Goal: Task Accomplishment & Management: Use online tool/utility

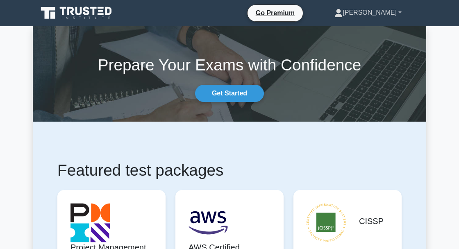
click at [385, 17] on link "[PERSON_NAME]" at bounding box center [368, 13] width 107 height 16
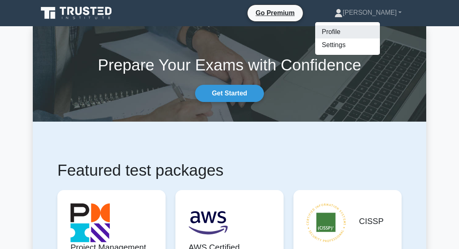
click at [376, 34] on link "Profile" at bounding box center [347, 31] width 65 height 13
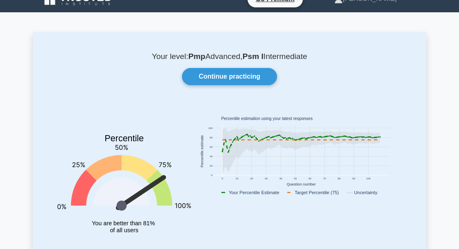
scroll to position [20, 0]
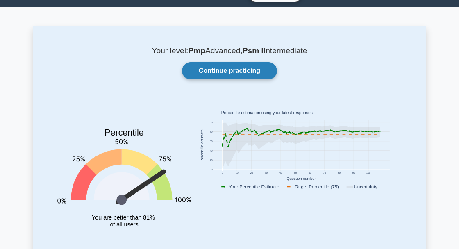
click at [250, 70] on link "Continue practicing" at bounding box center [229, 70] width 95 height 17
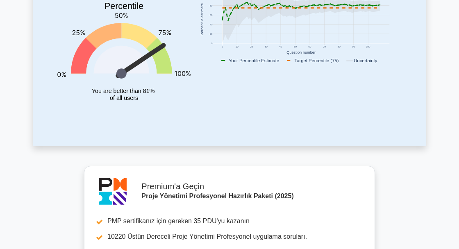
scroll to position [0, 0]
